Goal: Information Seeking & Learning: Learn about a topic

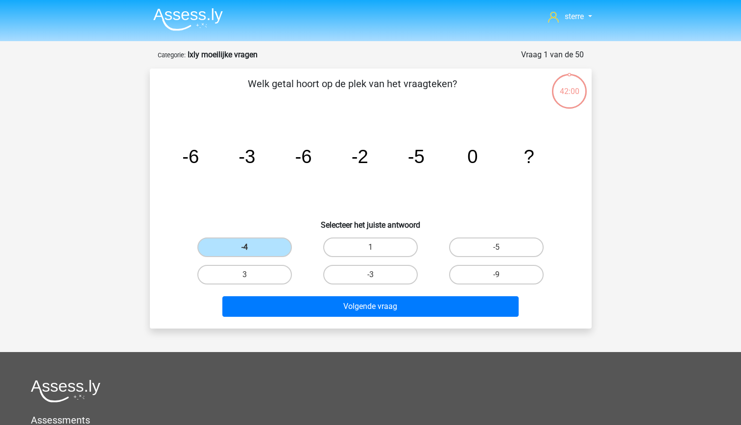
scroll to position [1, 0]
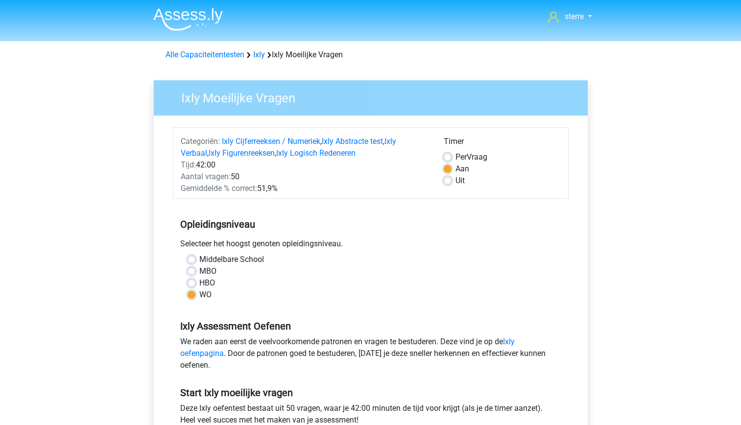
scroll to position [63, 0]
